Goal: Task Accomplishment & Management: Complete application form

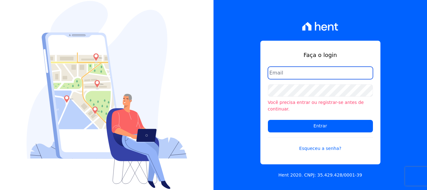
type input "[EMAIL_ADDRESS][DOMAIN_NAME]"
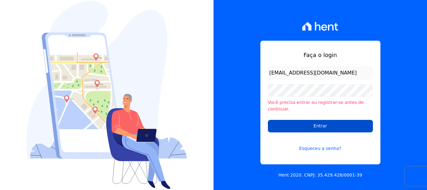
click at [327, 128] on form "administrativo@valeincorp.com.br Você precisa entrar ou registrar-se antes de c…" at bounding box center [320, 113] width 105 height 92
click at [322, 123] on input "Entrar" at bounding box center [320, 126] width 105 height 12
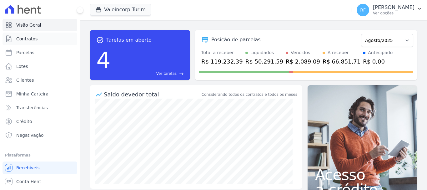
click at [33, 38] on span "Contratos" at bounding box center [26, 39] width 21 height 6
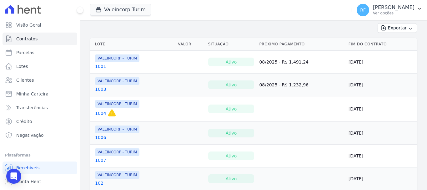
scroll to position [125, 0]
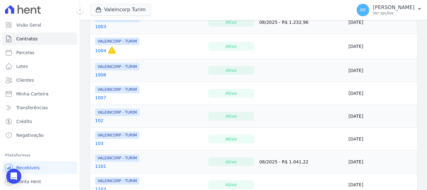
click at [101, 130] on td "VALEINCORP - TURIM 103" at bounding box center [132, 138] width 85 height 22
click at [103, 98] on link "1007" at bounding box center [100, 97] width 11 height 6
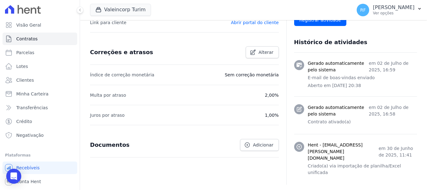
scroll to position [76, 0]
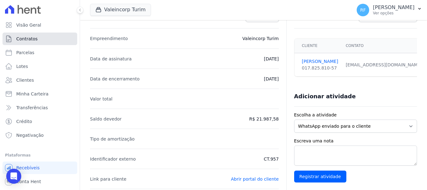
click at [41, 40] on link "Contratos" at bounding box center [39, 38] width 75 height 12
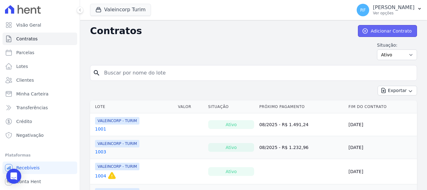
click at [395, 33] on link "Adicionar Contrato" at bounding box center [387, 31] width 59 height 12
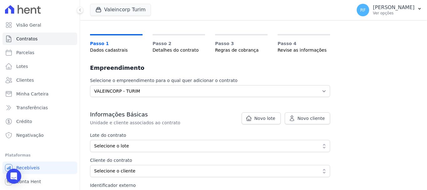
scroll to position [94, 0]
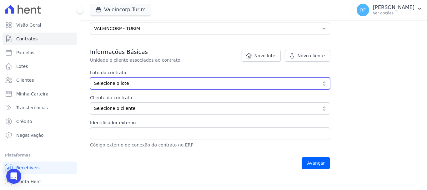
click at [156, 79] on button "Selecione o lote" at bounding box center [210, 83] width 240 height 12
click at [132, 81] on span "Selecione o lote" at bounding box center [205, 83] width 223 height 7
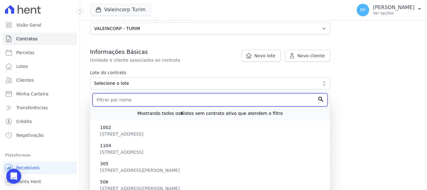
click at [161, 98] on input "text" at bounding box center [209, 99] width 235 height 13
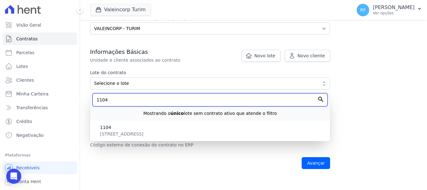
type input "1104"
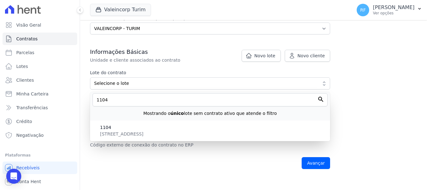
drag, startPoint x: 250, startPoint y: 141, endPoint x: 244, endPoint y: 136, distance: 7.5
click at [247, 138] on div "Identificador externo Código externo de conexão do contrato no ERP" at bounding box center [210, 133] width 240 height 29
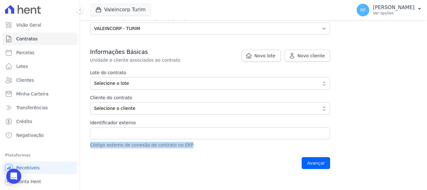
click at [244, 136] on input "Identificador externo" at bounding box center [210, 133] width 240 height 12
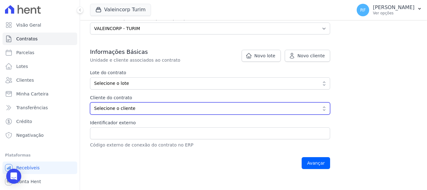
click at [212, 105] on span "Selecione o cliente" at bounding box center [205, 108] width 223 height 7
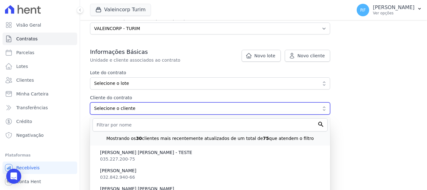
click at [215, 109] on span "Selecione o cliente" at bounding box center [205, 108] width 223 height 7
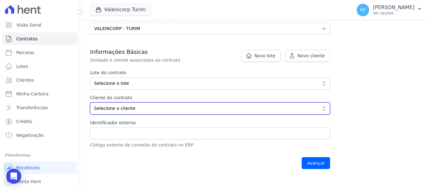
click at [215, 109] on span "Selecione o cliente" at bounding box center [205, 108] width 223 height 7
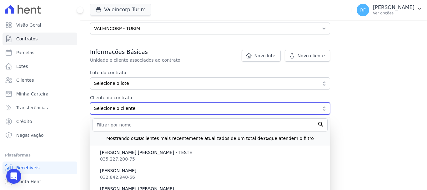
click at [216, 112] on button "Selecione o cliente" at bounding box center [210, 108] width 240 height 12
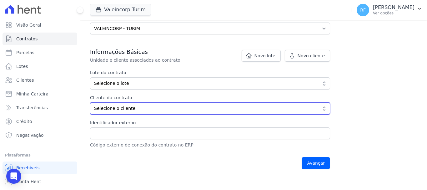
click at [195, 110] on span "Selecione o cliente" at bounding box center [205, 108] width 223 height 7
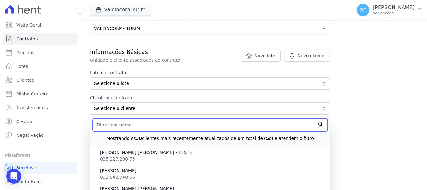
drag, startPoint x: 153, startPoint y: 124, endPoint x: 151, endPoint y: 122, distance: 3.3
click at [152, 123] on input "text" at bounding box center [209, 124] width 235 height 13
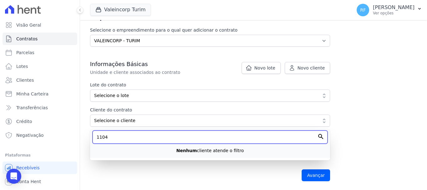
type input "1104"
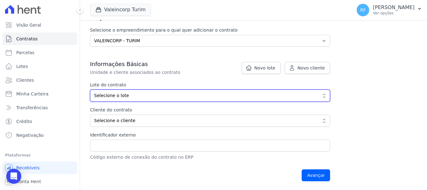
click at [138, 96] on span "Selecione o lote" at bounding box center [205, 95] width 223 height 7
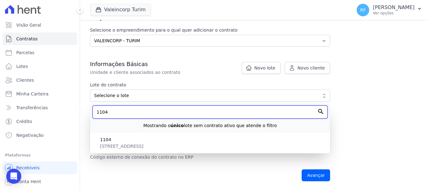
click at [136, 112] on input "1104" at bounding box center [209, 111] width 235 height 13
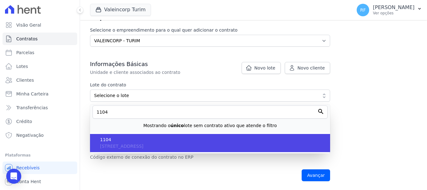
click at [139, 142] on span "1104" at bounding box center [212, 139] width 225 height 7
type input "107876ac-695a-4359-b5f6-15080cee8c1c"
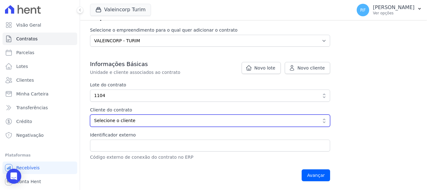
click at [133, 121] on span "Selecione o cliente" at bounding box center [205, 120] width 223 height 7
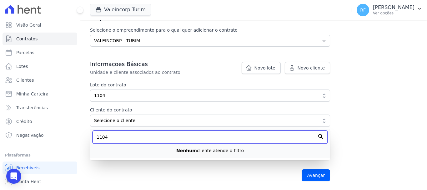
click at [155, 138] on input "1104" at bounding box center [209, 136] width 235 height 13
type input "1"
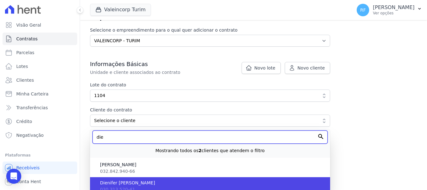
type input "die"
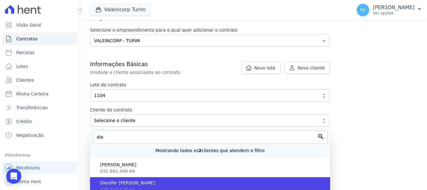
click at [147, 182] on span "Dienifer Paola Concheski" at bounding box center [212, 182] width 225 height 7
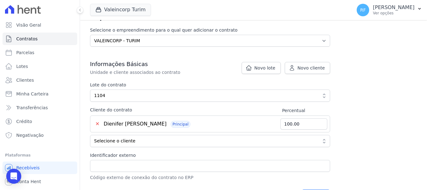
scroll to position [113, 0]
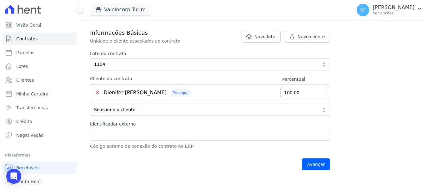
click at [150, 143] on p "Código externo de conexão do contrato no ERP" at bounding box center [210, 146] width 240 height 7
click at [148, 130] on input "Identificador externo" at bounding box center [210, 134] width 240 height 12
click at [111, 123] on label "Identificador externo" at bounding box center [210, 124] width 240 height 7
click at [111, 128] on input "Identificador externo" at bounding box center [210, 134] width 240 height 12
click at [158, 129] on input "Identificador externo" at bounding box center [210, 134] width 240 height 12
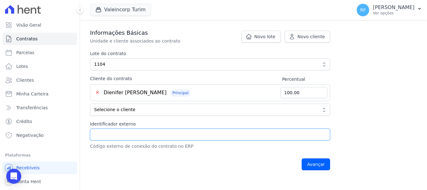
type input "CT.910"
click at [325, 168] on input "Avançar" at bounding box center [315, 164] width 28 height 12
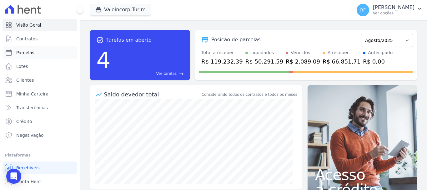
click at [38, 53] on link "Parcelas" at bounding box center [39, 52] width 75 height 12
select select
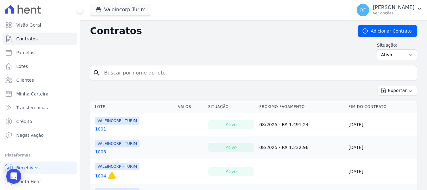
click at [97, 127] on link "1001" at bounding box center [100, 129] width 11 height 6
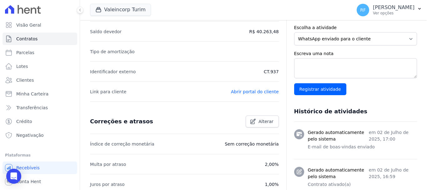
scroll to position [195, 0]
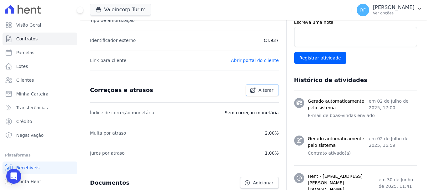
click at [265, 84] on link "Alterar" at bounding box center [262, 90] width 33 height 12
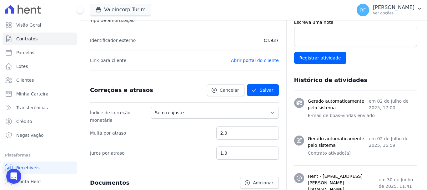
scroll to position [257, 0]
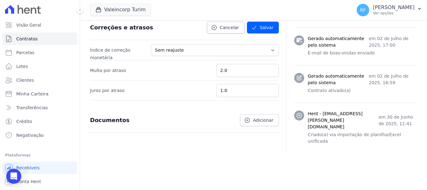
click at [228, 31] on link "Cancelar" at bounding box center [225, 28] width 37 height 12
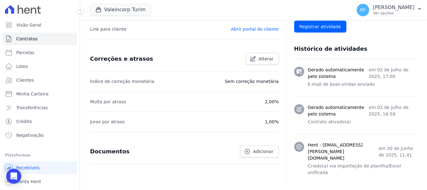
scroll to position [163, 0]
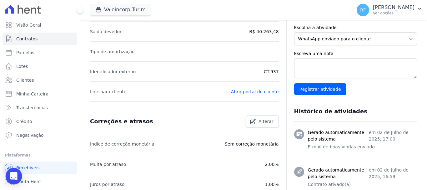
click at [13, 179] on icon "Open Intercom Messenger" at bounding box center [14, 176] width 8 height 8
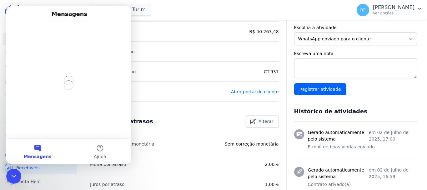
scroll to position [0, 0]
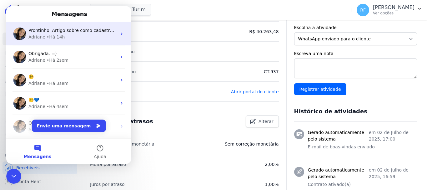
click at [77, 33] on span "Prontinho. Artigo sobre como cadastrar o contrato na Hent:" at bounding box center [93, 30] width 130 height 5
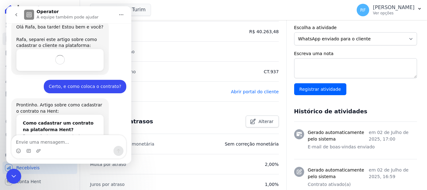
scroll to position [123, 0]
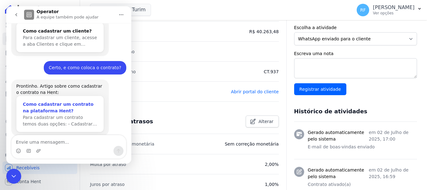
click at [75, 101] on div "Como cadastrar um contrato na plataforma Hent?" at bounding box center [60, 107] width 74 height 13
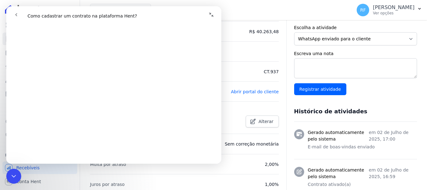
scroll to position [187, 0]
click at [16, 171] on div "Encerramento do Messenger da Intercom" at bounding box center [13, 175] width 15 height 15
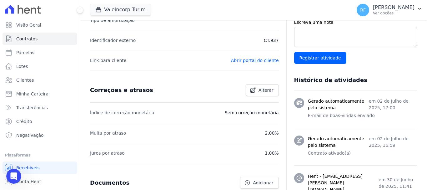
scroll to position [257, 0]
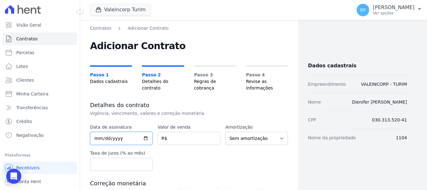
click at [95, 139] on input "date" at bounding box center [121, 137] width 62 height 13
type input "2025-05-30"
click at [183, 136] on input "number" at bounding box center [188, 137] width 62 height 13
type input "328859.30"
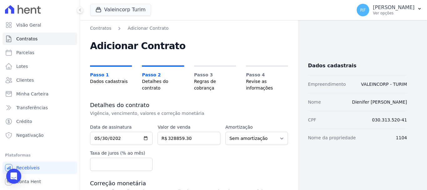
scroll to position [62, 0]
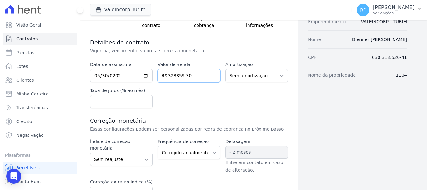
click at [175, 75] on input "328859.30" at bounding box center [188, 75] width 62 height 13
click at [217, 85] on div "Data de assinatura 2025-05-30 Valor de venda 328859.30 R$ Amortização Sem amort…" at bounding box center [189, 84] width 198 height 47
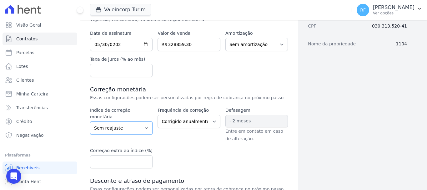
click at [144, 121] on select "Sem reajuste Média dos últimos 12 meses acumulado de INCCM Média dos últimos 12…" at bounding box center [121, 127] width 62 height 13
click at [171, 140] on div "Frequência de correção Corrigido semestralmente Corrigido mensalmente Corrigido…" at bounding box center [188, 124] width 62 height 35
click at [201, 125] on select "Corrigido semestralmente Corrigido mensalmente Corrigido anualmente" at bounding box center [188, 121] width 62 height 13
select select "monthly"
click at [157, 115] on select "Corrigido semestralmente Corrigido mensalmente Corrigido anualmente" at bounding box center [188, 121] width 62 height 13
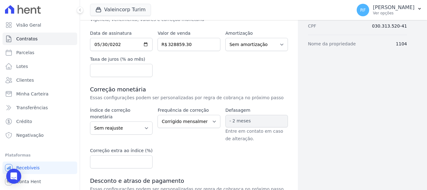
click at [231, 90] on h3 "Correção monetária" at bounding box center [189, 89] width 198 height 7
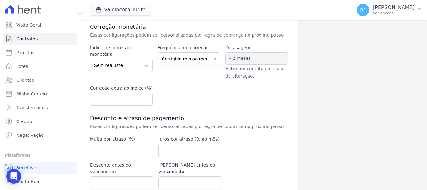
scroll to position [178, 0]
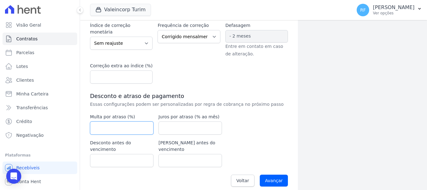
click at [139, 124] on input "number" at bounding box center [121, 127] width 63 height 13
type input "2"
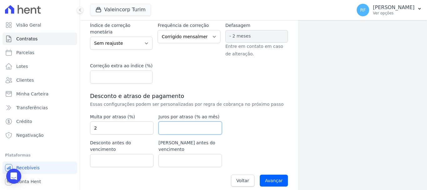
click at [163, 127] on input "number" at bounding box center [189, 127] width 63 height 13
type input "1"
click at [210, 118] on label "Juros por atraso (% ao mês)" at bounding box center [189, 116] width 63 height 7
click at [280, 171] on div "Voltar Avançar" at bounding box center [189, 180] width 198 height 19
click at [281, 176] on input "Avançar" at bounding box center [274, 180] width 28 height 12
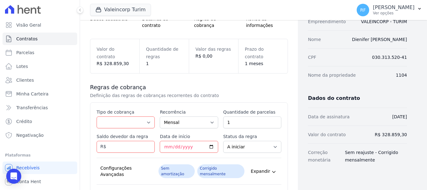
scroll to position [94, 0]
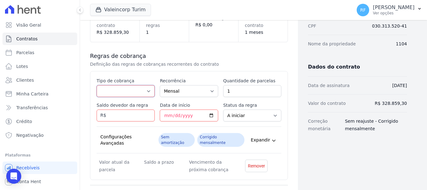
click at [149, 90] on select "Parcela Normal Entrada Sinal Intercalada Chaves Pré-chaves Pós-chaves Impostos …" at bounding box center [126, 91] width 58 height 12
select select "standard"
click at [97, 85] on select "Parcela Normal Entrada Sinal Intercalada Chaves Pré-chaves Pós-chaves Impostos …" at bounding box center [126, 91] width 58 height 12
click at [246, 118] on select "A iniciar Em aberto" at bounding box center [252, 115] width 58 height 12
click at [261, 109] on select "A iniciar Em aberto" at bounding box center [252, 115] width 58 height 12
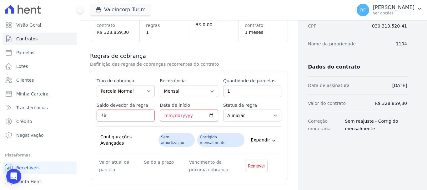
click at [260, 103] on label "Status da regra" at bounding box center [252, 105] width 58 height 6
click at [260, 109] on select "A iniciar Em aberto" at bounding box center [252, 115] width 58 height 12
click at [261, 116] on select "A iniciar Em aberto" at bounding box center [252, 115] width 58 height 12
click at [137, 114] on input "Saldo devedor da regra" at bounding box center [126, 115] width 58 height 12
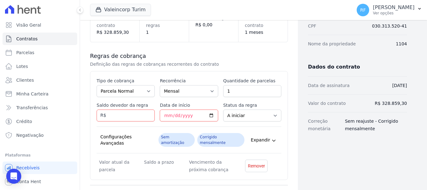
click at [254, 136] on span "Expandir" at bounding box center [260, 139] width 19 height 6
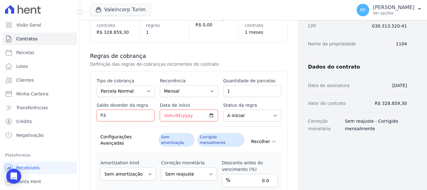
click at [254, 138] on span "Recolher" at bounding box center [260, 141] width 19 height 6
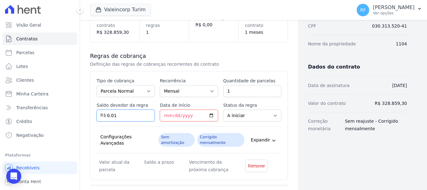
click at [146, 115] on input "0.01" at bounding box center [126, 115] width 58 height 12
click at [133, 114] on input "0.01" at bounding box center [126, 115] width 58 height 12
paste input "40.35930"
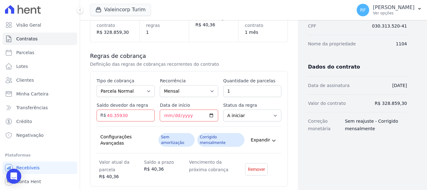
click at [181, 123] on div "Esse tipo de parcela não entra no saldo devedor do contrato. Tipo de cobrança P…" at bounding box center [189, 128] width 185 height 102
click at [134, 116] on input "40.35930" at bounding box center [126, 115] width 58 height 12
click at [122, 114] on input "40.35930" at bounding box center [126, 115] width 58 height 12
click at [121, 116] on input "40.35930" at bounding box center [126, 115] width 58 height 12
click at [113, 114] on input "40.35930" at bounding box center [126, 115] width 58 height 12
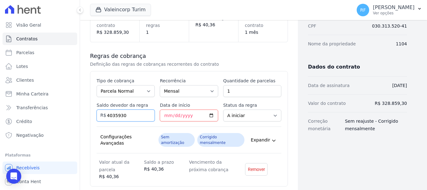
click at [119, 115] on input "4035930" at bounding box center [126, 115] width 58 height 12
type input "40359.30"
click at [246, 122] on div "Esse tipo de parcela não entra no saldo devedor do contrato. Tipo de cobrança P…" at bounding box center [189, 128] width 185 height 102
click at [161, 112] on input "Data de início" at bounding box center [189, 115] width 58 height 12
type input "2025-08-20"
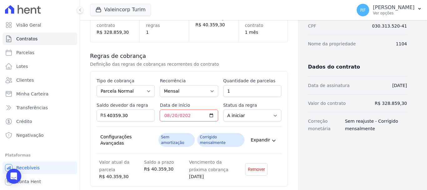
click at [256, 99] on div "Esse tipo de parcela não entra no saldo devedor do contrato. Tipo de cobrança P…" at bounding box center [189, 128] width 185 height 102
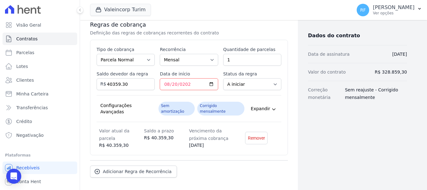
scroll to position [146, 0]
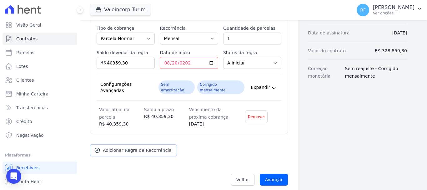
click at [164, 147] on span "Adicionar Regra de Recorrência" at bounding box center [137, 150] width 69 height 6
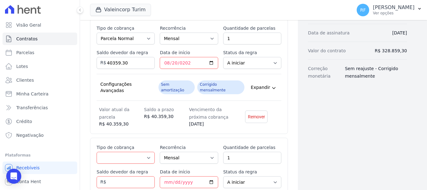
scroll to position [209, 0]
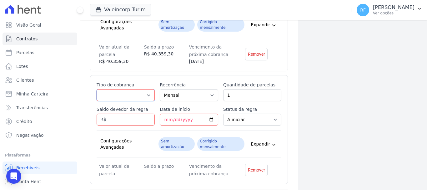
click at [139, 89] on select "Parcela Normal Entrada Sinal Intercalada Chaves Pré-chaves Pós-chaves Impostos …" at bounding box center [126, 95] width 58 height 12
select select "interleaved"
click at [97, 89] on select "Parcela Normal Entrada Sinal Intercalada Chaves Pré-chaves Pós-chaves Impostos …" at bounding box center [126, 95] width 58 height 12
click at [11, 170] on div "Open Intercom Messenger" at bounding box center [14, 176] width 17 height 17
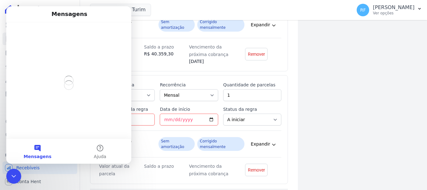
scroll to position [0, 0]
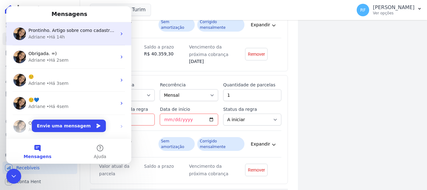
click at [67, 41] on div "Prontinho. Artigo sobre como cadastrar o contrato na Hent: Adriane • Há 14h" at bounding box center [68, 33] width 125 height 23
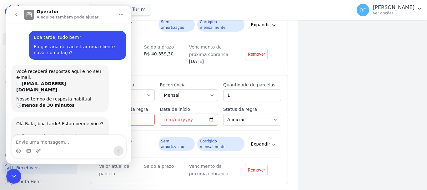
scroll to position [123, 0]
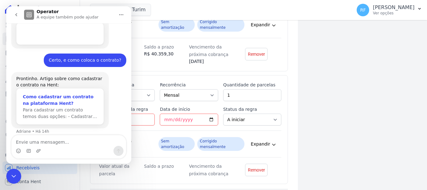
click at [71, 107] on span "Para cadastrar um contrato temos duas opções: - Cadastrar…" at bounding box center [60, 113] width 74 height 12
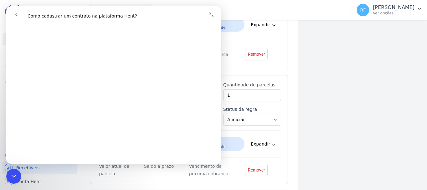
scroll to position [250, 0]
click at [15, 172] on icon "Encerramento do Messenger da Intercom" at bounding box center [13, 175] width 7 height 7
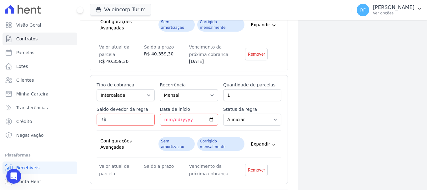
scroll to position [0, 0]
click at [209, 89] on select "Mensal Bimestral Trimestral Semestral Anual" at bounding box center [189, 95] width 58 height 12
click at [190, 90] on select "Mensal Bimestral Trimestral Semestral Anual" at bounding box center [189, 95] width 58 height 12
select select "12"
click at [160, 89] on select "Mensal Bimestral Trimestral Semestral Anual" at bounding box center [189, 95] width 58 height 12
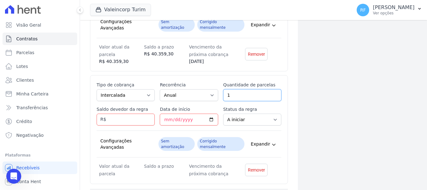
click at [247, 90] on input "1" at bounding box center [252, 95] width 58 height 12
type input "3"
click at [141, 113] on input "Saldo devedor da regra" at bounding box center [126, 119] width 58 height 12
type input "15000"
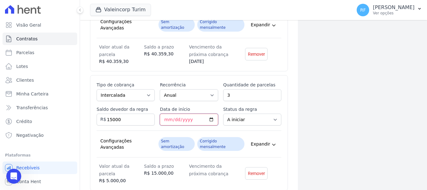
click at [164, 113] on input "Data de início" at bounding box center [189, 119] width 58 height 12
type input "[DATE]"
click at [325, 126] on div "Dados cadastrais Empreendimento VALEINCORP - TURIM Nome Dienifer Paola Conchesk…" at bounding box center [352, 31] width 109 height 430
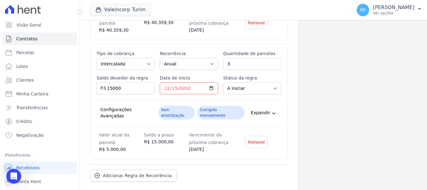
scroll to position [260, 0]
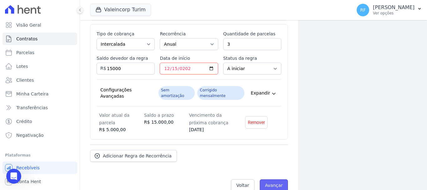
click at [269, 179] on input "Avançar" at bounding box center [274, 185] width 28 height 12
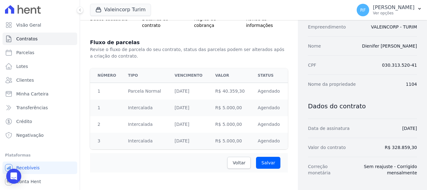
scroll to position [94, 0]
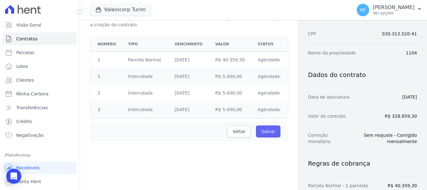
click at [270, 129] on input "Salvar" at bounding box center [268, 131] width 24 height 12
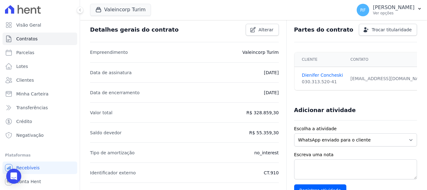
scroll to position [94, 0]
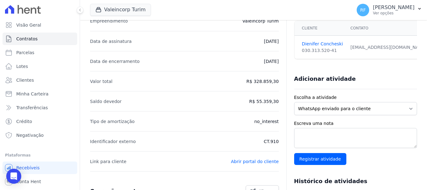
drag, startPoint x: 257, startPoint y: 100, endPoint x: 276, endPoint y: 102, distance: 19.8
click at [276, 102] on div "Detalhes gerais do contrato Alterar Empreendimento Valeincorp Turim Data de ass…" at bounding box center [253, 162] width 327 height 348
copy p "55.359,30"
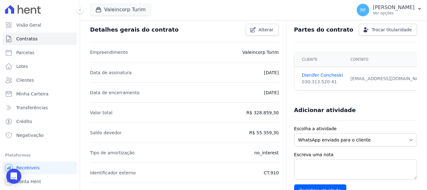
click at [264, 38] on div "Detalhes gerais do contrato Alterar" at bounding box center [184, 29] width 189 height 25
click at [265, 36] on div "Detalhes gerais do contrato Alterar" at bounding box center [184, 29] width 189 height 25
click at [265, 32] on span "Alterar" at bounding box center [265, 30] width 15 height 6
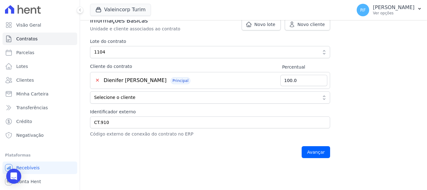
scroll to position [190, 0]
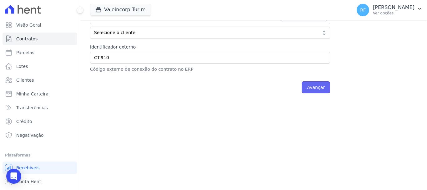
click at [322, 86] on input "Avançar" at bounding box center [315, 87] width 28 height 12
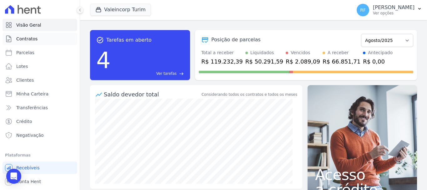
click at [26, 32] on link "Contratos" at bounding box center [39, 38] width 75 height 12
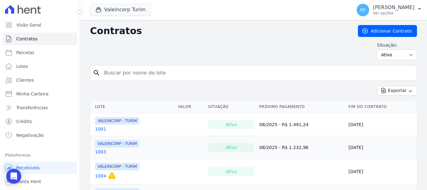
click at [101, 131] on link "1001" at bounding box center [100, 129] width 11 height 6
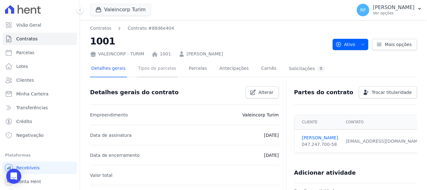
click at [159, 70] on link "Tipos de parcelas" at bounding box center [157, 69] width 41 height 17
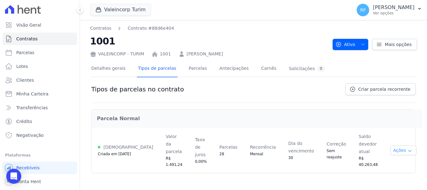
click at [408, 150] on icon "button" at bounding box center [409, 151] width 3 height 2
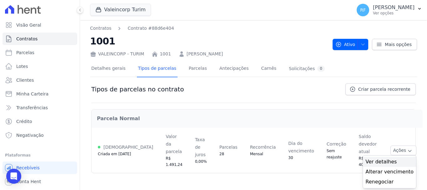
click at [397, 158] on span "Ver detalhes" at bounding box center [389, 161] width 48 height 7
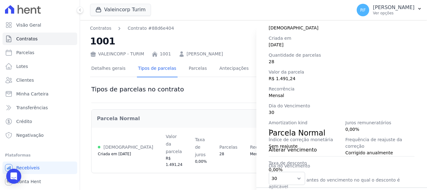
scroll to position [111, 0]
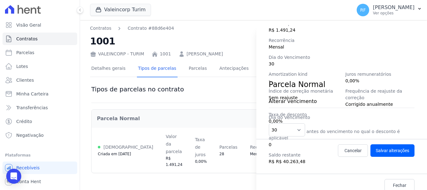
drag, startPoint x: 196, startPoint y: 87, endPoint x: 188, endPoint y: 76, distance: 13.8
click at [196, 87] on div "Detalhes da regra de cobrança Tipo de cobrança Parcela Normal Status [DEMOGRAPH…" at bounding box center [213, 95] width 427 height 190
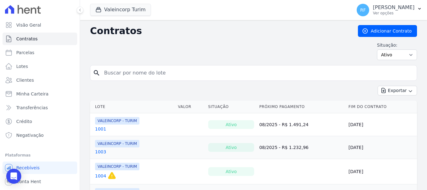
click at [154, 64] on div "Contratos Adicionar Contrato Situação: Ativo Todos Pausado Distratado Rascunho …" at bounding box center [253, 45] width 327 height 40
click at [157, 72] on input "search" at bounding box center [257, 73] width 314 height 12
type input "304"
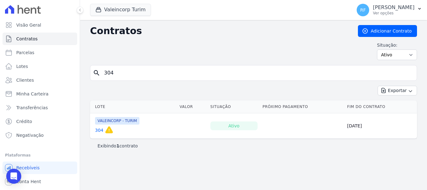
drag, startPoint x: 144, startPoint y: 72, endPoint x: 70, endPoint y: 73, distance: 74.4
click at [70, 73] on div "Visão Geral Contratos [GEOGRAPHIC_DATA] Lotes Clientes Minha Carteira Transferê…" at bounding box center [213, 95] width 427 height 190
type input "1006"
click at [101, 127] on link "1006" at bounding box center [100, 129] width 11 height 6
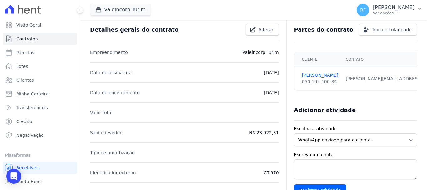
scroll to position [31, 0]
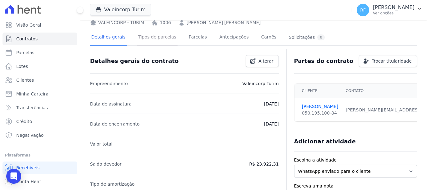
click at [160, 42] on link "Tipos de parcelas" at bounding box center [157, 37] width 41 height 17
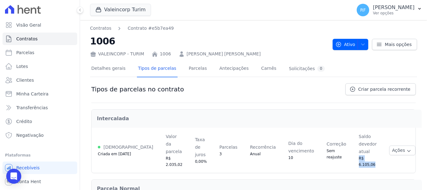
drag, startPoint x: 362, startPoint y: 151, endPoint x: 338, endPoint y: 151, distance: 23.7
click at [352, 151] on td "Saldo devedor atual R$ 6.105,06" at bounding box center [367, 149] width 31 height 45
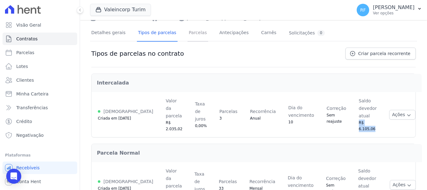
click at [191, 28] on link "Parcelas" at bounding box center [197, 33] width 21 height 17
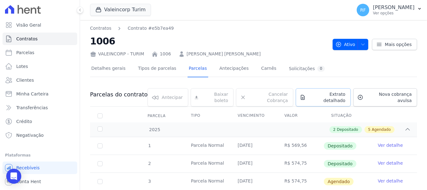
click at [339, 95] on span "Extrato detalhado" at bounding box center [326, 97] width 37 height 12
click at [412, 94] on span "Exportar PDF" at bounding box center [406, 95] width 33 height 6
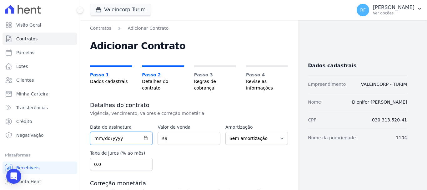
click at [92, 133] on input "date" at bounding box center [121, 137] width 62 height 13
type input "2025-05-30"
click at [206, 141] on input "number" at bounding box center [188, 137] width 62 height 13
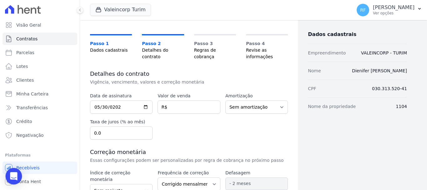
drag, startPoint x: 12, startPoint y: 175, endPoint x: 10, endPoint y: 170, distance: 5.6
click at [12, 175] on icon "Open Intercom Messenger" at bounding box center [13, 176] width 7 height 8
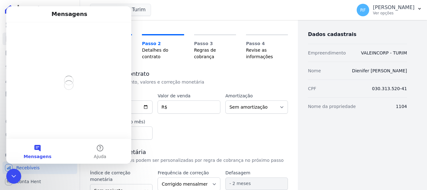
scroll to position [0, 0]
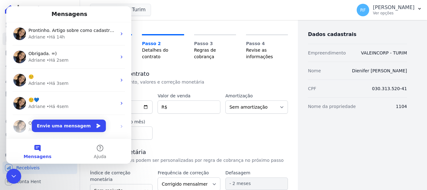
click at [54, 40] on div "• Há 14h" at bounding box center [56, 37] width 18 height 7
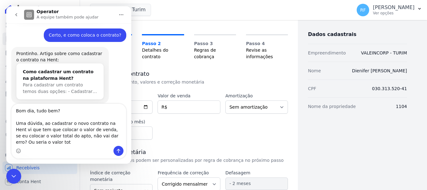
scroll to position [161, 0]
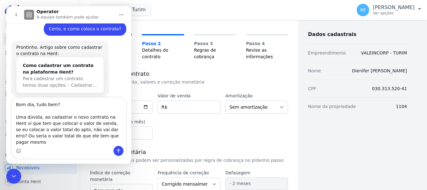
type textarea "Bom dia, tudo bem? Uma dúvida, ao cadastrar o novo contrato na Hent vi que tem …"
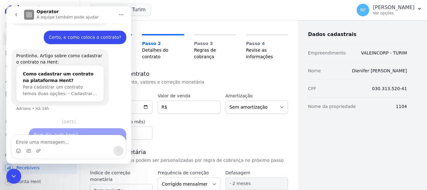
scroll to position [199, 0]
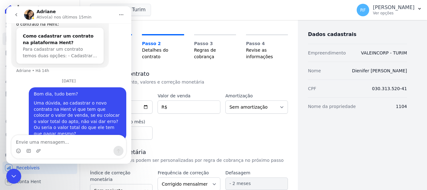
click at [252, 115] on div "Data de assinatura 2025-05-30 Valor de venda R$ Amortização Sem amortização Pri…" at bounding box center [189, 115] width 198 height 47
click at [14, 178] on icon "Encerramento do Messenger da Intercom" at bounding box center [13, 175] width 7 height 7
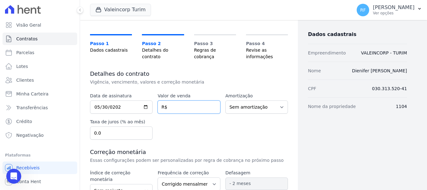
click at [181, 108] on input "number" at bounding box center [188, 106] width 62 height 13
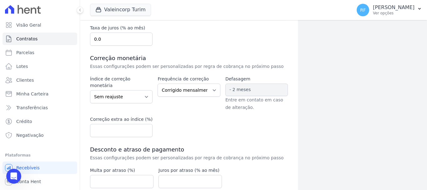
scroll to position [156, 0]
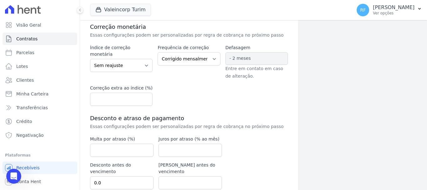
click at [128, 143] on div "Multa por atraso (%)" at bounding box center [121, 146] width 63 height 21
click at [130, 147] on input "number" at bounding box center [121, 149] width 63 height 13
type input "2"
click at [172, 156] on input "number" at bounding box center [189, 149] width 63 height 13
type input "1"
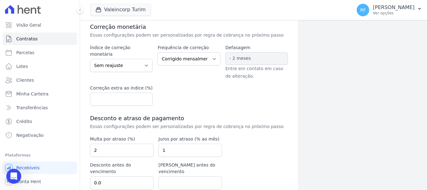
click at [189, 118] on h3 "Desconto e atraso de pagamento" at bounding box center [189, 117] width 198 height 7
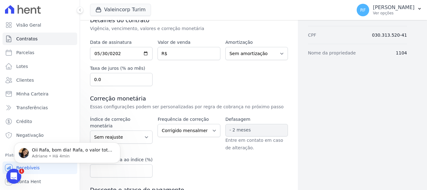
scroll to position [0, 0]
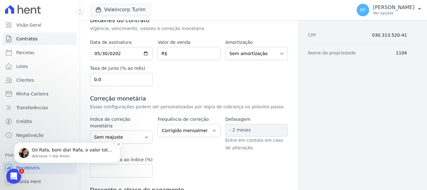
click at [39, 156] on p "Adriane • Há 4min" at bounding box center [72, 156] width 81 height 6
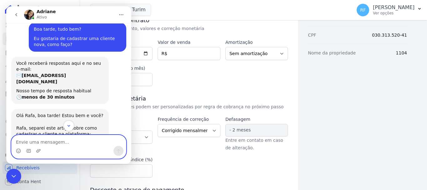
scroll to position [250, 0]
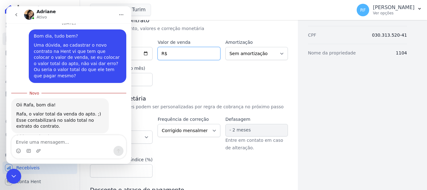
click at [178, 54] on input "number" at bounding box center [188, 53] width 62 height 13
type input "328859.30"
click at [223, 89] on div "Data de assinatura 2025-05-30 Valor de venda 328859.30 R$ Amortização Sem amort…" at bounding box center [189, 161] width 198 height 245
drag, startPoint x: 229, startPoint y: 78, endPoint x: 148, endPoint y: 98, distance: 83.0
click at [220, 83] on div "Data de assinatura 2025-05-30 Valor de venda 328859.30 R$ Amortização Sem amort…" at bounding box center [189, 62] width 198 height 47
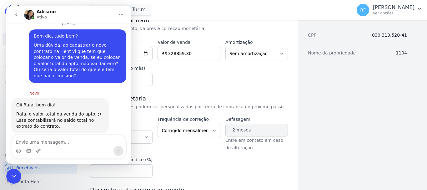
click at [13, 183] on div "Encerramento do Messenger da Intercom" at bounding box center [13, 175] width 15 height 15
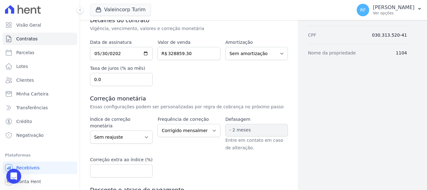
scroll to position [178, 0]
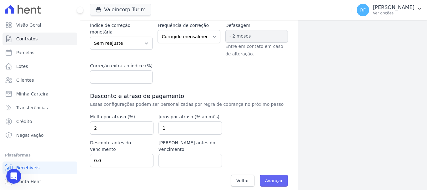
click at [282, 174] on input "Avançar" at bounding box center [274, 180] width 28 height 12
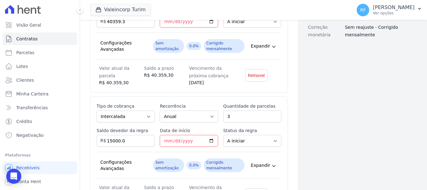
scroll to position [271, 0]
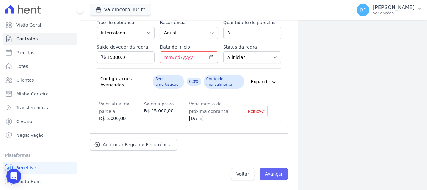
click at [273, 174] on input "Avançar" at bounding box center [274, 174] width 28 height 12
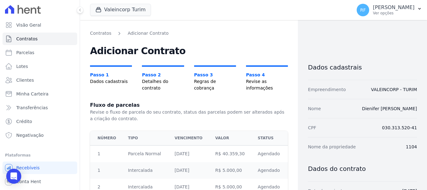
scroll to position [142, 0]
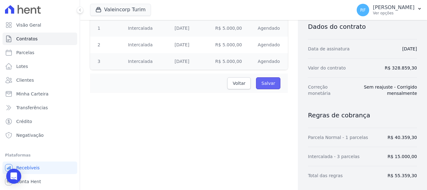
click at [272, 84] on input "Salvar" at bounding box center [268, 83] width 24 height 12
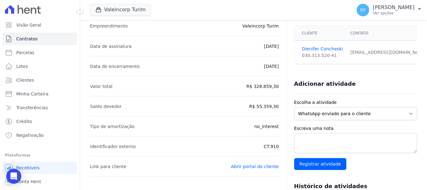
scroll to position [57, 0]
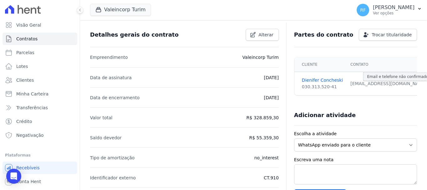
click at [426, 84] on icon at bounding box center [430, 84] width 4 height 4
click at [376, 85] on div "[EMAIL_ADDRESS][DOMAIN_NAME] Email e telefone não confirmados." at bounding box center [391, 83] width 83 height 7
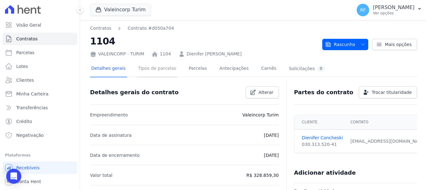
click at [142, 65] on link "Tipos de parcelas" at bounding box center [157, 69] width 41 height 17
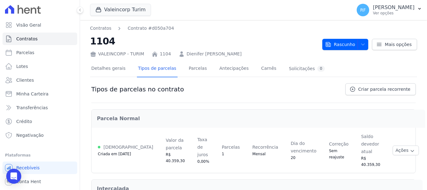
scroll to position [36, 0]
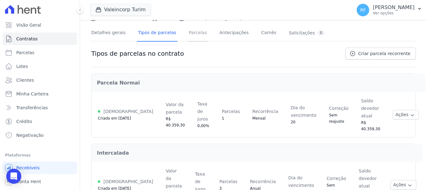
click at [189, 37] on link "Parcelas" at bounding box center [197, 33] width 21 height 17
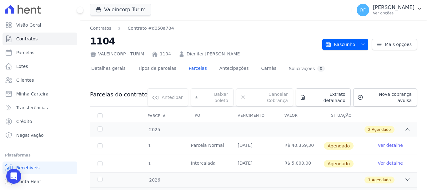
scroll to position [26, 0]
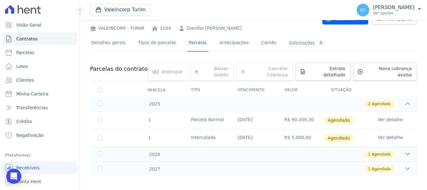
click at [383, 116] on link "Ver detalhe" at bounding box center [390, 119] width 25 height 6
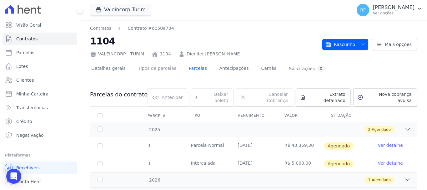
click at [167, 63] on link "Tipos de parcelas" at bounding box center [157, 69] width 41 height 17
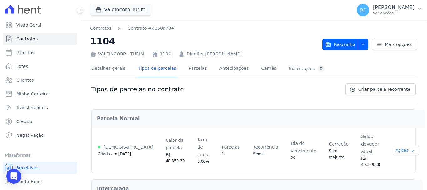
click at [392, 145] on button "Ações" at bounding box center [405, 150] width 26 height 10
click at [117, 68] on link "Detalhes gerais" at bounding box center [108, 69] width 37 height 17
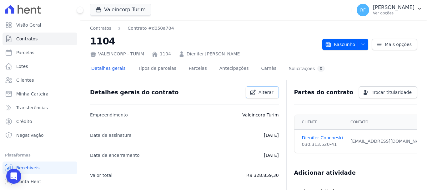
click at [268, 97] on link "Alterar" at bounding box center [262, 92] width 33 height 12
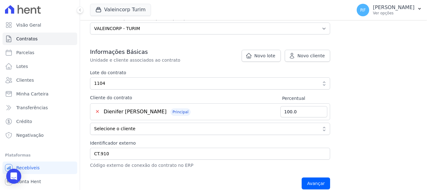
scroll to position [125, 0]
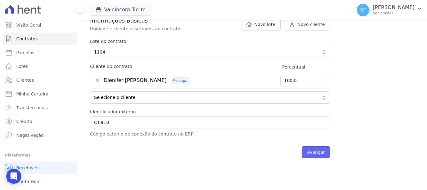
click at [314, 148] on input "Avançar" at bounding box center [315, 152] width 28 height 12
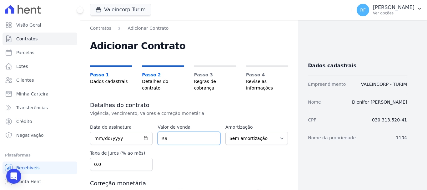
click at [196, 144] on input "number" at bounding box center [188, 137] width 62 height 13
type input "328859.30"
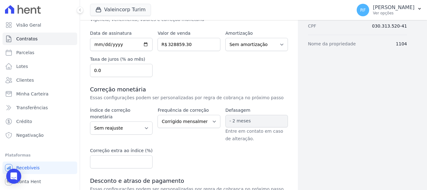
scroll to position [178, 0]
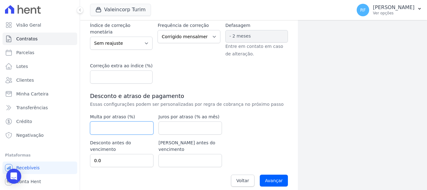
click at [140, 128] on input "number" at bounding box center [121, 127] width 63 height 13
type input "2"
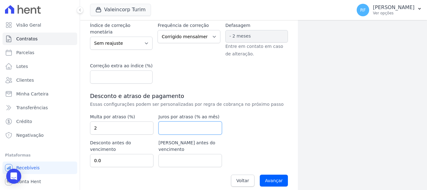
click at [165, 126] on input "number" at bounding box center [189, 127] width 63 height 13
type input "1"
click at [261, 174] on input "Avançar" at bounding box center [274, 180] width 28 height 12
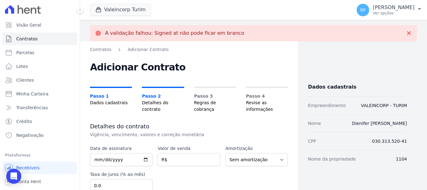
scroll to position [31, 0]
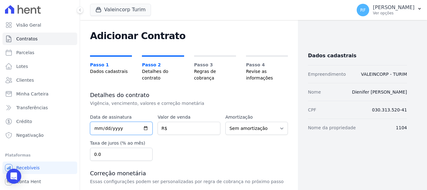
click at [92, 129] on input "date" at bounding box center [121, 128] width 62 height 13
type input "2025-05-30"
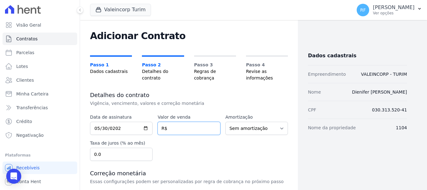
click at [177, 127] on input "number" at bounding box center [188, 128] width 62 height 13
type input "328859.30"
click at [204, 152] on div "Data de assinatura 2025-05-30 Valor de venda 328859.30 R$ Amortização Sem amort…" at bounding box center [189, 137] width 198 height 47
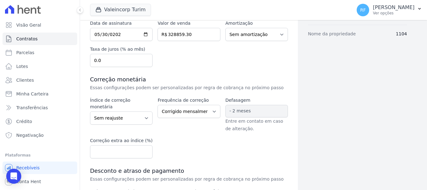
scroll to position [135, 0]
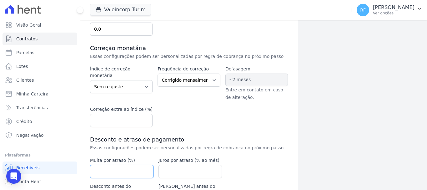
click at [123, 166] on input "number" at bounding box center [121, 171] width 63 height 13
type input "2"
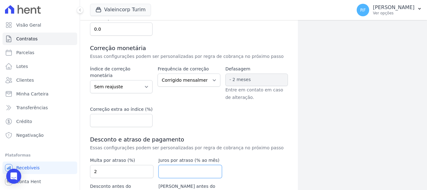
click at [184, 171] on input "number" at bounding box center [189, 171] width 63 height 13
type input "1"
click at [249, 130] on div "Data de assinatura 2025-05-30 Valor de venda 328859.30 R$ Amortização Sem amort…" at bounding box center [189, 111] width 198 height 245
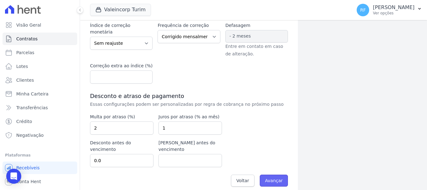
click at [275, 178] on input "Avançar" at bounding box center [274, 180] width 28 height 12
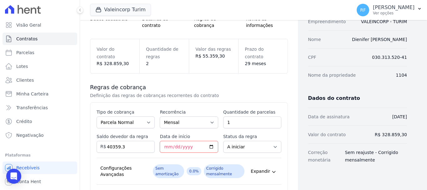
scroll to position [94, 0]
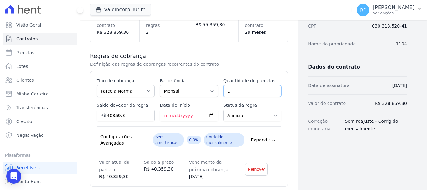
click at [251, 94] on input "1" at bounding box center [252, 91] width 58 height 12
drag, startPoint x: 252, startPoint y: 94, endPoint x: 211, endPoint y: 86, distance: 42.2
click at [211, 86] on div "Esse tipo de parcela não entra no saldo devedor do contrato. Tipo de cobrança P…" at bounding box center [189, 128] width 185 height 102
type input "36"
click at [196, 51] on div "Regras de cobrança Definição das regras de cobranças recorrentes do contrato Es…" at bounding box center [189, 189] width 198 height 295
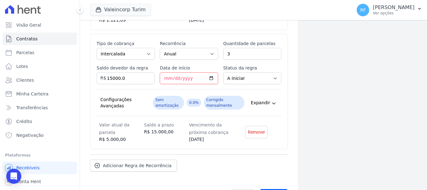
scroll to position [271, 0]
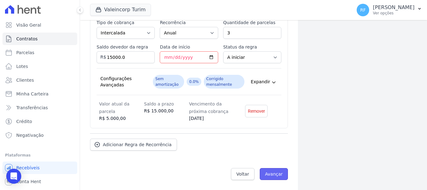
click at [267, 177] on input "Avançar" at bounding box center [274, 174] width 28 height 12
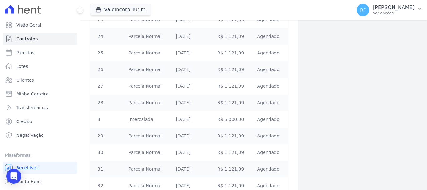
scroll to position [644, 0]
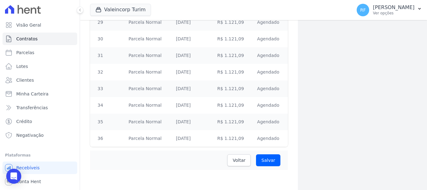
click at [264, 168] on div "Voltar [GEOGRAPHIC_DATA]" at bounding box center [189, 159] width 198 height 19
click at [265, 162] on input "Salvar" at bounding box center [268, 160] width 24 height 12
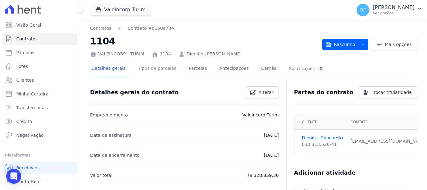
click at [144, 70] on link "Tipos de parcelas" at bounding box center [157, 69] width 41 height 17
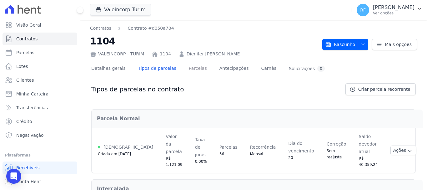
click at [187, 66] on link "Parcelas" at bounding box center [197, 69] width 21 height 17
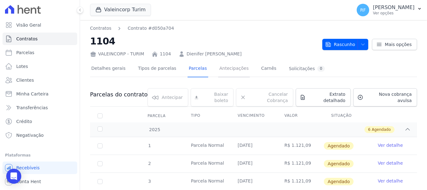
click at [221, 69] on link "Antecipações" at bounding box center [234, 69] width 32 height 17
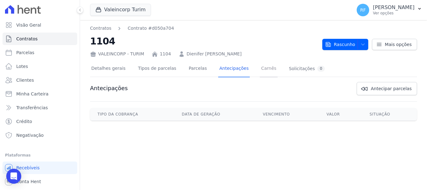
click at [260, 71] on link "Carnês" at bounding box center [269, 69] width 18 height 17
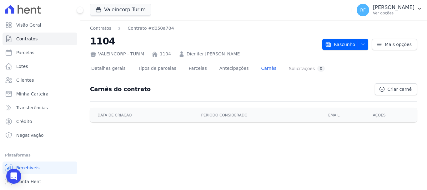
click at [317, 71] on div "0" at bounding box center [320, 69] width 7 height 6
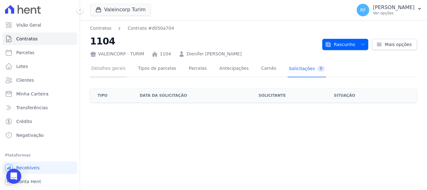
click at [104, 70] on link "Detalhes gerais" at bounding box center [108, 69] width 37 height 17
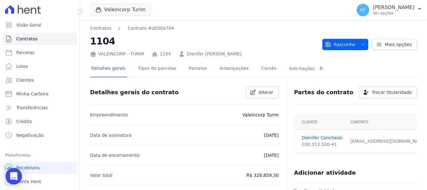
click at [17, 178] on icon "Open Intercom Messenger" at bounding box center [13, 176] width 7 height 8
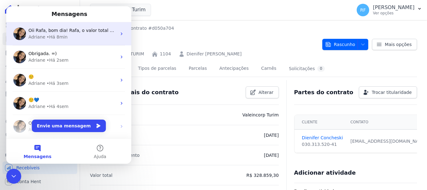
click at [51, 43] on div "Oii Rafa, bom dia! Rafa, o valor total da venda do apto. ;) Esse contabilizará …" at bounding box center [68, 33] width 125 height 23
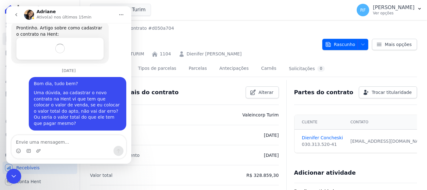
scroll to position [218, 0]
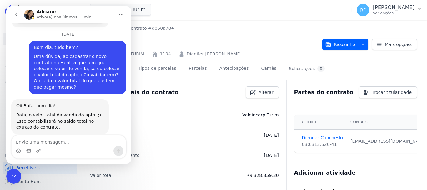
click at [84, 143] on textarea "Envie uma mensagem..." at bounding box center [69, 140] width 114 height 11
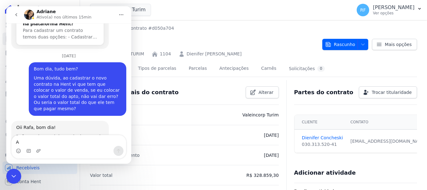
scroll to position [240, 0]
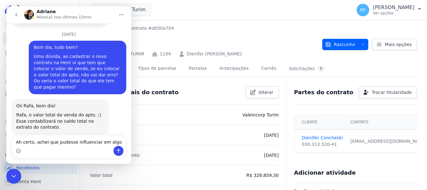
type textarea "Ah certo, achei que pudesse influenciar em algo"
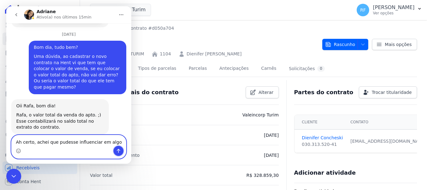
click at [118, 149] on icon "Enviar uma mensagem" at bounding box center [118, 150] width 5 height 5
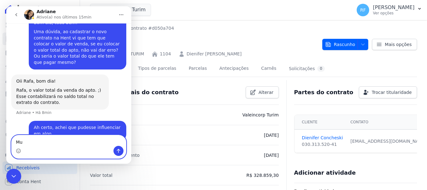
type textarea "M"
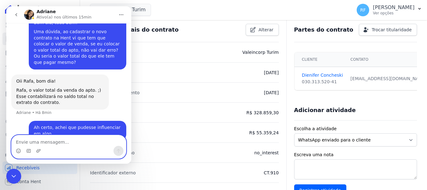
scroll to position [125, 0]
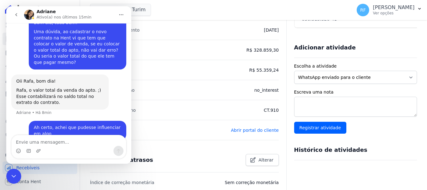
click at [12, 176] on icon "Encerramento do Messenger da Intercom" at bounding box center [13, 175] width 7 height 7
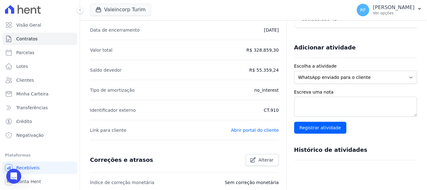
scroll to position [264, 0]
drag, startPoint x: 90, startPoint y: 111, endPoint x: 131, endPoint y: 112, distance: 40.6
click at [131, 112] on div "Contratos Contrato #d050a704 1104 VALEINCORP - TURIM 1104 Dienifer Paola Conche…" at bounding box center [253, 102] width 347 height 414
copy p "Identificador externo"
click at [17, 178] on div "Abertura do Messenger da Intercom" at bounding box center [13, 176] width 21 height 21
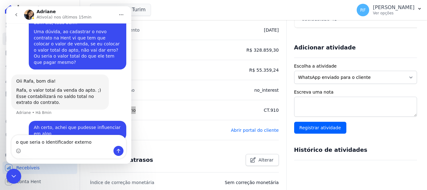
type textarea "o que seria o Identificador externo?"
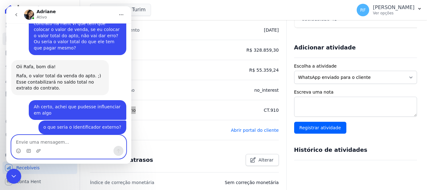
scroll to position [309, 0]
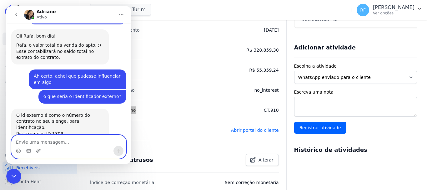
click at [68, 137] on textarea "Envie uma mensagem..." at bounding box center [69, 140] width 114 height 11
type textarea "N"
type textarea "Ah certo, muito obrigada!"
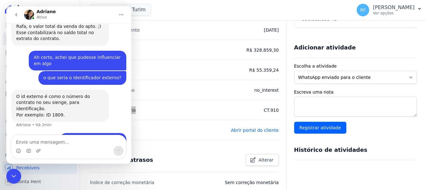
drag, startPoint x: 9, startPoint y: 177, endPoint x: 12, endPoint y: 171, distance: 6.6
click at [10, 177] on div "Encerramento do Messenger da Intercom" at bounding box center [13, 175] width 15 height 15
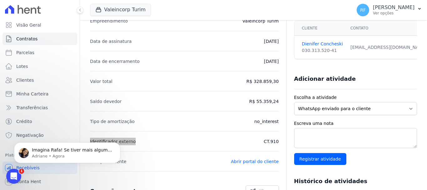
scroll to position [62, 0]
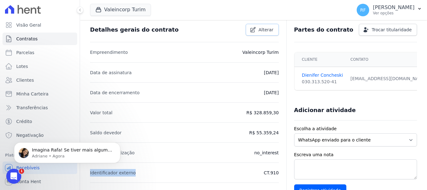
click at [270, 30] on span "Alterar" at bounding box center [265, 30] width 15 height 6
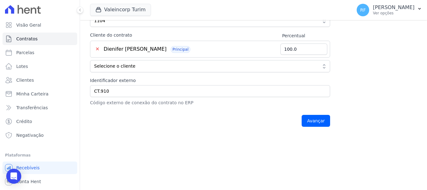
scroll to position [94, 0]
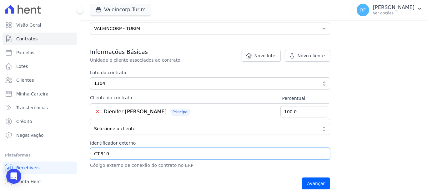
drag, startPoint x: 115, startPoint y: 153, endPoint x: 104, endPoint y: 154, distance: 10.9
click at [104, 154] on input "CT.910" at bounding box center [210, 153] width 240 height 12
type input "CT.987"
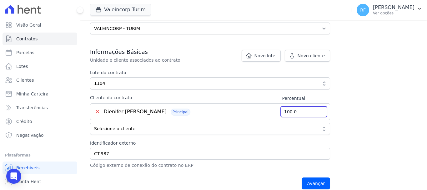
click at [363, 106] on div "Contratos Adicionar Contrato Adicionar Contrato Passo 1 Dados cadastrais Passo …" at bounding box center [253, 61] width 347 height 271
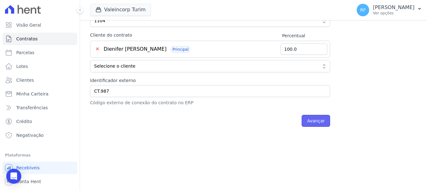
click at [322, 122] on input "Avançar" at bounding box center [315, 121] width 28 height 12
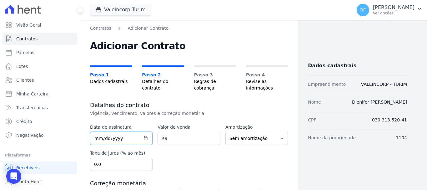
click at [99, 137] on input "date" at bounding box center [121, 137] width 62 height 13
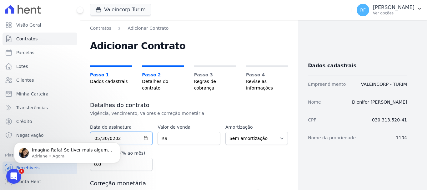
type input "[DATE]"
click at [179, 138] on input "number" at bounding box center [188, 137] width 62 height 13
type input "328859.30"
click at [248, 155] on div "Data de assinatura 2025-05-30 Valor de venda 328859.30 R$ Amortização Sem amort…" at bounding box center [189, 147] width 198 height 47
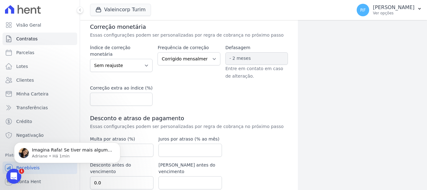
scroll to position [178, 0]
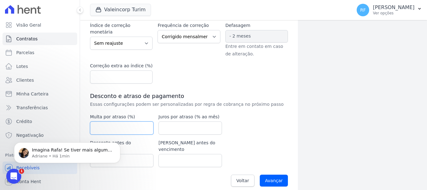
click at [122, 123] on input "number" at bounding box center [121, 127] width 63 height 13
type input "2"
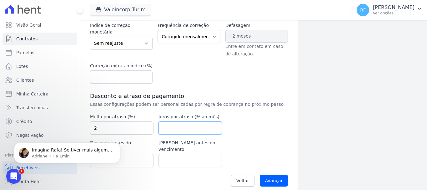
click at [180, 128] on input "number" at bounding box center [189, 127] width 63 height 13
type input "1"
click at [273, 161] on div "Data de assinatura 2025-05-30 Valor de venda 328859.30 R$ Amortização Sem amort…" at bounding box center [189, 67] width 198 height 245
click at [280, 174] on input "Avançar" at bounding box center [274, 180] width 28 height 12
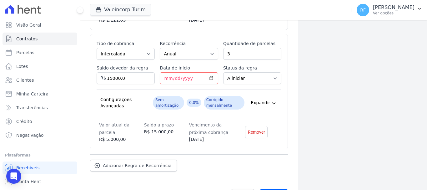
scroll to position [271, 0]
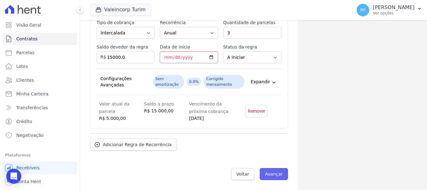
click at [276, 171] on input "Avançar" at bounding box center [274, 174] width 28 height 12
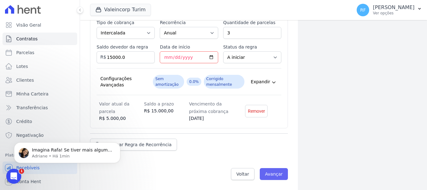
scroll to position [0, 0]
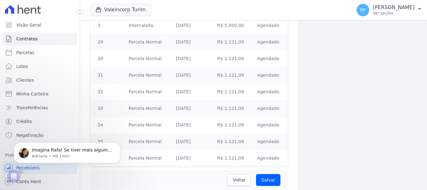
scroll to position [644, 0]
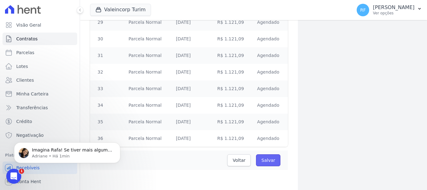
click at [264, 164] on input "Salvar" at bounding box center [268, 160] width 24 height 12
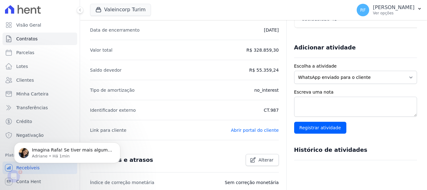
click at [12, 173] on icon "Abertura do Messenger da Intercom" at bounding box center [14, 176] width 10 height 10
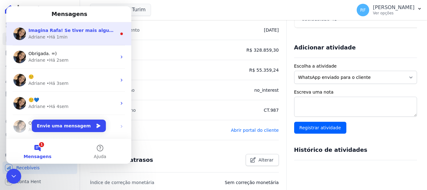
click at [70, 37] on div "Adriane • Há 1min" at bounding box center [72, 37] width 88 height 7
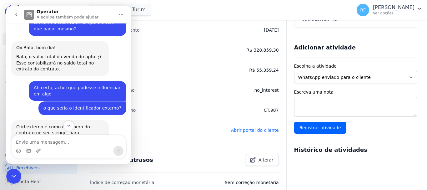
scroll to position [353, 0]
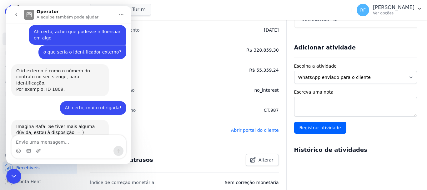
click at [17, 176] on icon "Encerramento do Messenger da Intercom" at bounding box center [13, 175] width 7 height 7
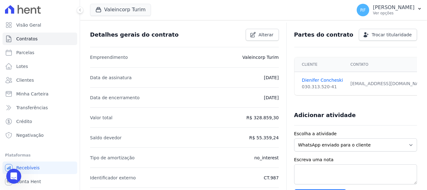
scroll to position [0, 0]
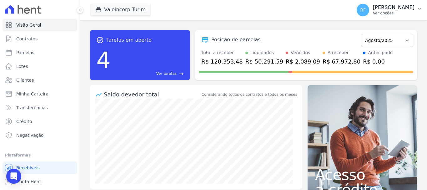
click at [402, 11] on p "Ver opções" at bounding box center [394, 13] width 42 height 5
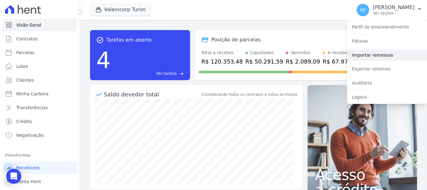
click at [399, 50] on link "Importar remessas" at bounding box center [387, 54] width 80 height 11
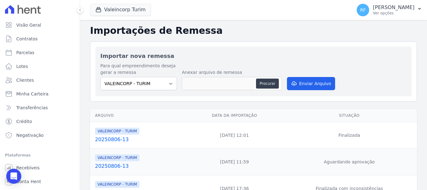
click at [278, 86] on div "Procurar" at bounding box center [268, 83] width 24 height 10
click at [269, 86] on button "Procurar" at bounding box center [267, 83] width 22 height 10
type input "20250815-14"
click at [323, 83] on button "Enviar Arquivo" at bounding box center [311, 83] width 48 height 13
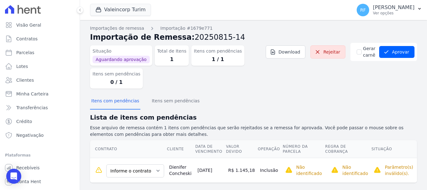
scroll to position [8, 0]
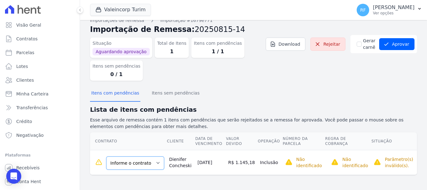
click at [148, 166] on select "Informe o contrato 1104 1104" at bounding box center [135, 162] width 58 height 13
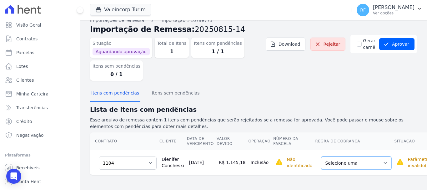
click at [321, 168] on select "Selecione uma Nova Parcela Avulsa Parcela Avulsa Existente" at bounding box center [356, 162] width 70 height 13
click at [335, 164] on select "Selecione uma Nova Parcela Avulsa Parcela Avulsa Existente" at bounding box center [356, 162] width 70 height 13
click at [332, 150] on td "Selecione uma Nova Parcela Avulsa Parcela Avulsa Existente" at bounding box center [354, 162] width 79 height 25
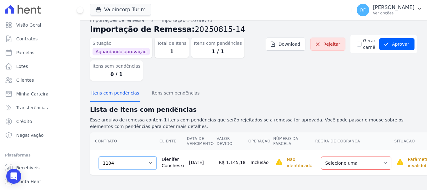
click at [122, 159] on select "Informe o contrato 1104 1104" at bounding box center [128, 162] width 58 height 13
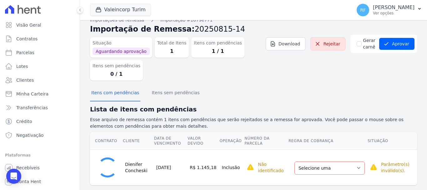
select select "c2516dcb-db8a-44a1-b5af-149509dc35e0"
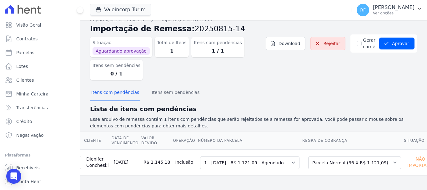
scroll to position [0, 0]
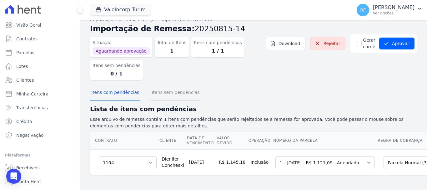
click at [171, 92] on button "Itens sem pendências" at bounding box center [175, 93] width 50 height 16
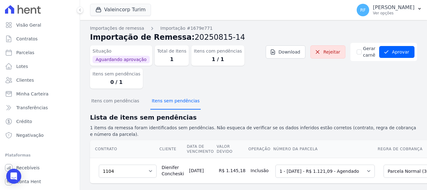
scroll to position [13, 0]
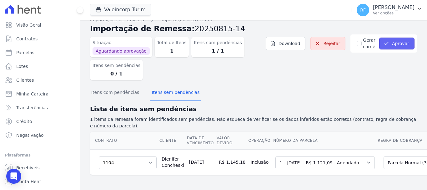
click at [404, 37] on button "Aprovar" at bounding box center [396, 43] width 35 height 12
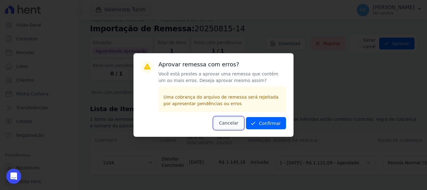
click at [228, 127] on button "Cancelar" at bounding box center [229, 123] width 30 height 12
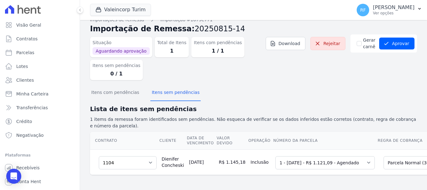
click at [301, 178] on div "Importações de remessa Importação #1679e771 Importação de Remessa: 20250815-14 …" at bounding box center [253, 101] width 327 height 168
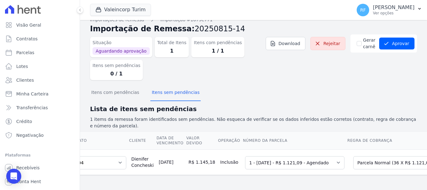
scroll to position [0, 0]
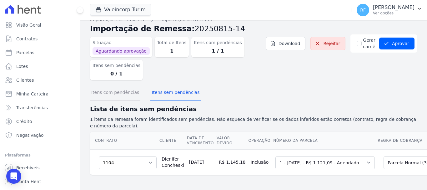
click at [131, 90] on button "Itens com pendências" at bounding box center [115, 93] width 50 height 16
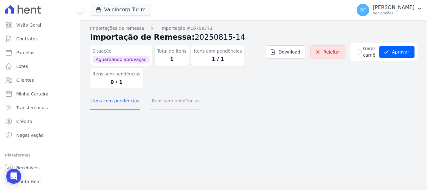
click at [166, 98] on button "Itens sem pendências" at bounding box center [175, 101] width 50 height 16
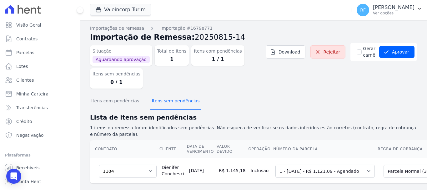
scroll to position [13, 0]
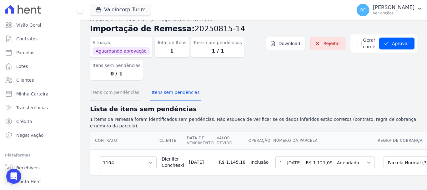
click at [133, 89] on button "Itens com pendências" at bounding box center [115, 93] width 50 height 16
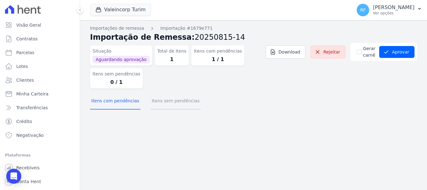
click at [161, 107] on button "Itens sem pendências" at bounding box center [175, 101] width 50 height 16
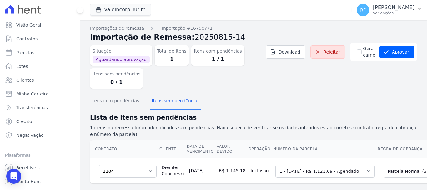
click at [166, 54] on div "Total de Itens 1" at bounding box center [172, 55] width 34 height 20
click at [206, 46] on div "Itens com pendências 1 / 1" at bounding box center [217, 55] width 53 height 20
click at [210, 52] on dt "Itens com pendências" at bounding box center [218, 51] width 48 height 7
click at [215, 62] on dd "1 / 1" at bounding box center [218, 59] width 48 height 7
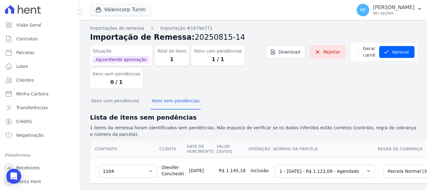
click at [215, 62] on dd "1 / 1" at bounding box center [218, 59] width 48 height 7
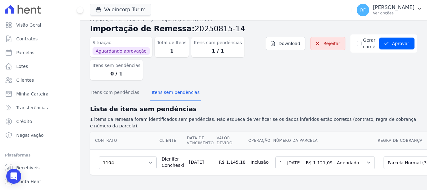
scroll to position [0, 75]
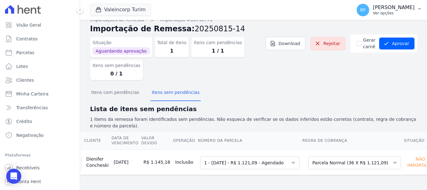
click at [399, 14] on p "Ver opções" at bounding box center [394, 13] width 42 height 5
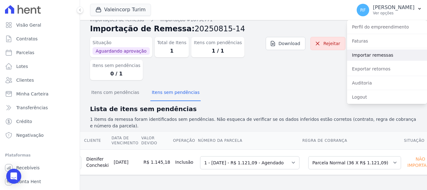
click at [380, 57] on link "Importar remessas" at bounding box center [387, 54] width 80 height 11
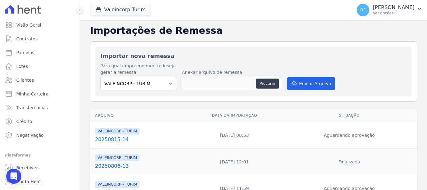
click at [111, 141] on link "20250815-14" at bounding box center [140, 139] width 90 height 7
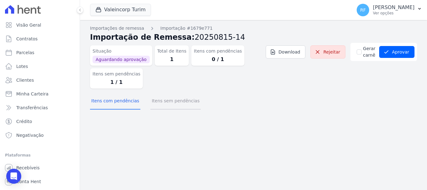
click at [178, 105] on button "Itens sem pendências" at bounding box center [175, 101] width 50 height 16
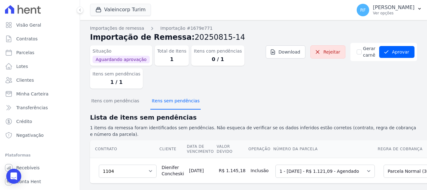
scroll to position [13, 0]
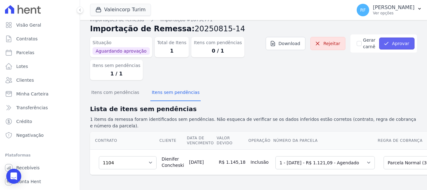
click at [397, 41] on button "Aprovar" at bounding box center [396, 43] width 35 height 12
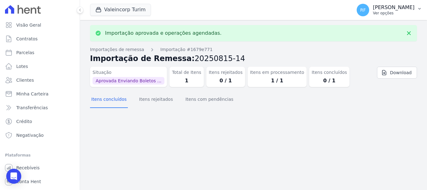
click at [407, 11] on p "Ver opções" at bounding box center [394, 13] width 42 height 5
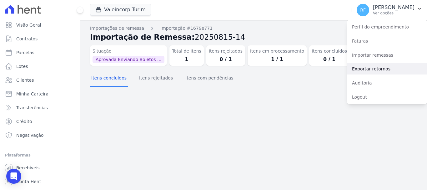
click at [379, 73] on link "Exportar retornos" at bounding box center [387, 68] width 80 height 11
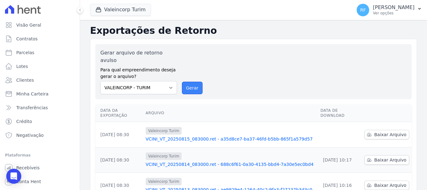
click at [194, 83] on button "Gerar" at bounding box center [192, 88] width 21 height 12
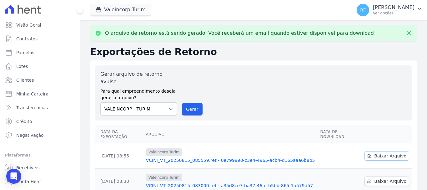
click at [379, 152] on span "Baixar Arquivo" at bounding box center [390, 155] width 32 height 6
